Goal: Task Accomplishment & Management: Use online tool/utility

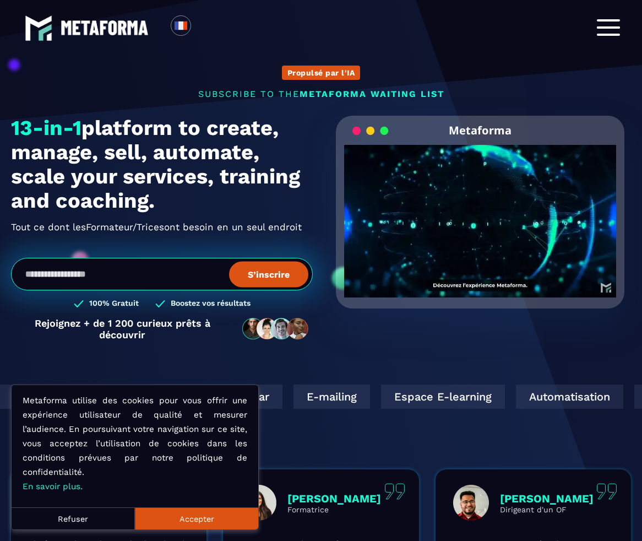
click at [610, 36] on div at bounding box center [608, 27] width 23 height 17
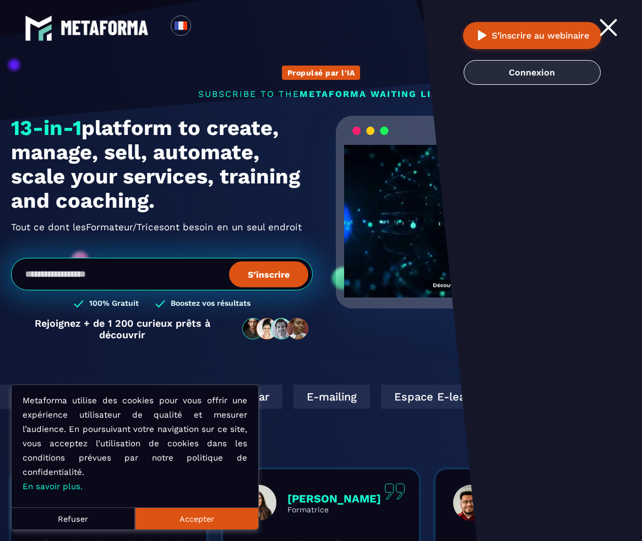
click at [525, 68] on link "Connexion" at bounding box center [531, 72] width 137 height 25
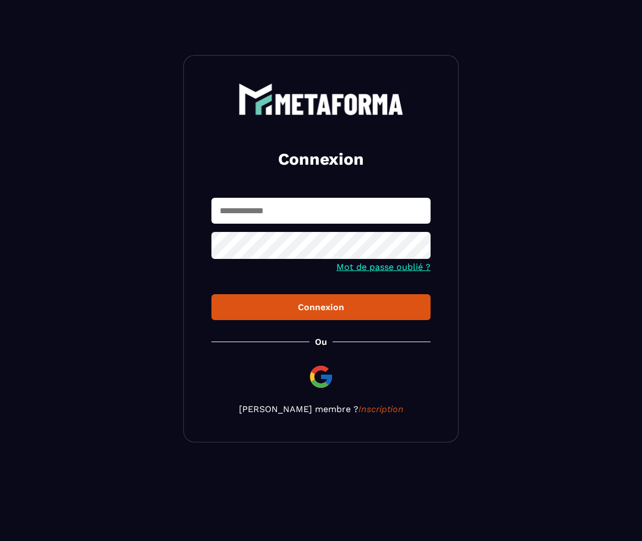
click at [322, 366] on img at bounding box center [321, 376] width 26 height 26
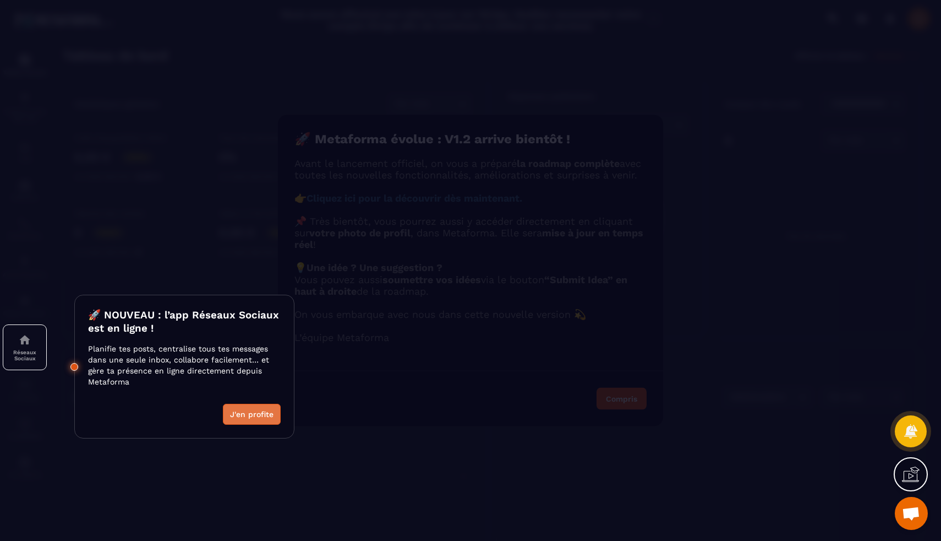
click at [260, 409] on button "J'en profite" at bounding box center [252, 413] width 58 height 21
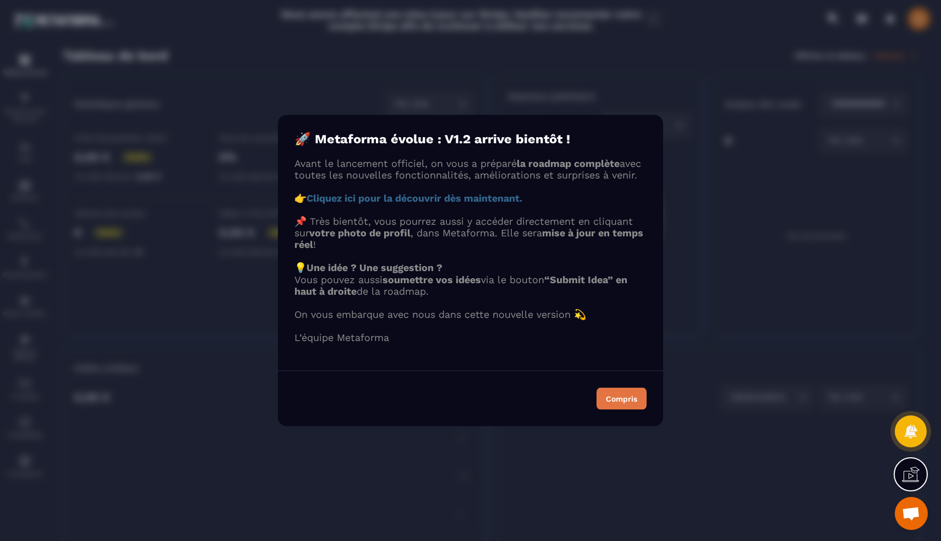
click at [618, 402] on button "Compris" at bounding box center [622, 399] width 50 height 22
